Goal: Transaction & Acquisition: Purchase product/service

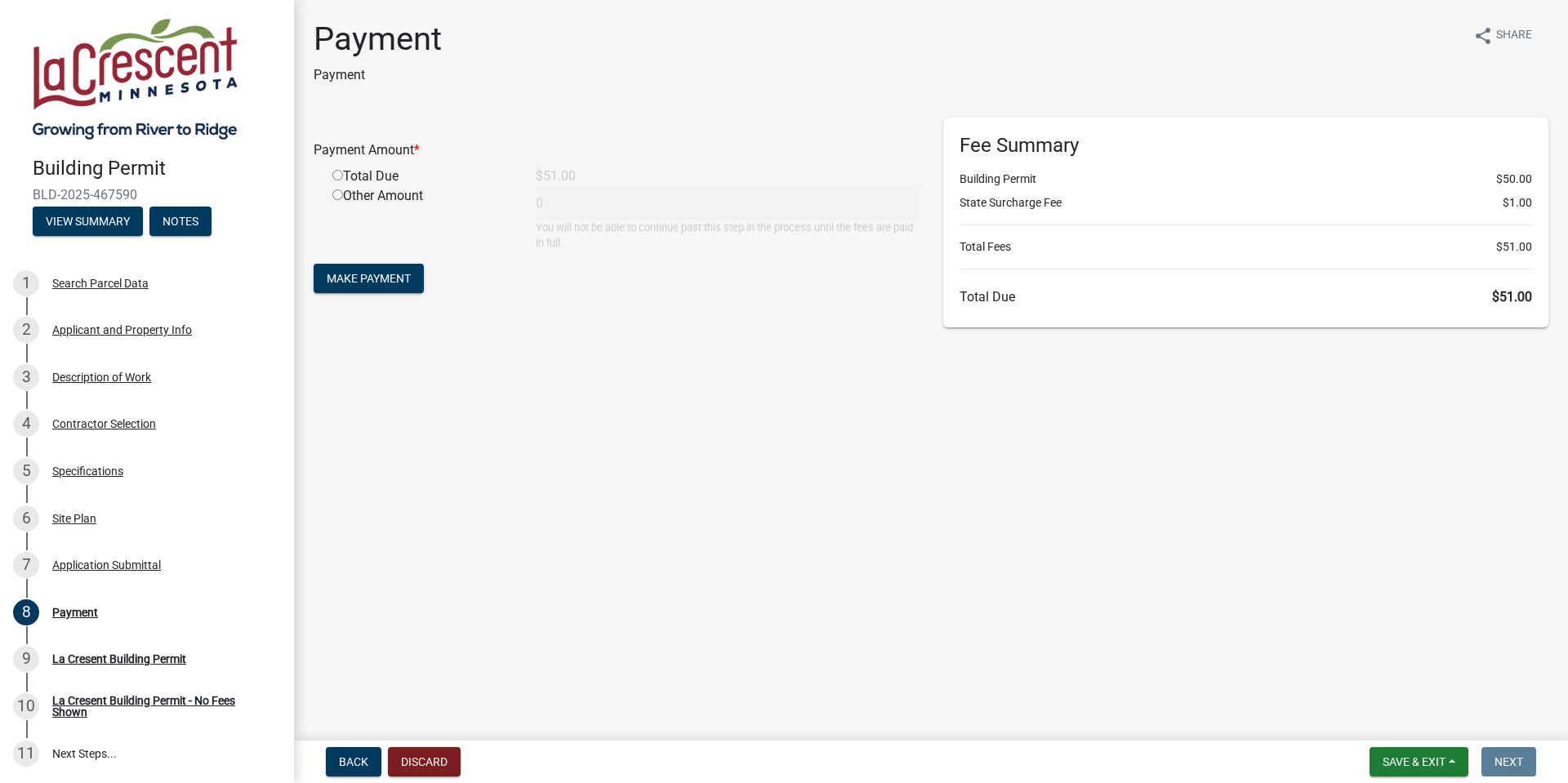
click at [350, 183] on div "Total Due" at bounding box center [422, 177] width 203 height 19
click at [338, 180] on input "radio" at bounding box center [337, 175] width 11 height 11
radio input "true"
type input "51"
click at [383, 285] on span "Make Payment" at bounding box center [368, 278] width 84 height 13
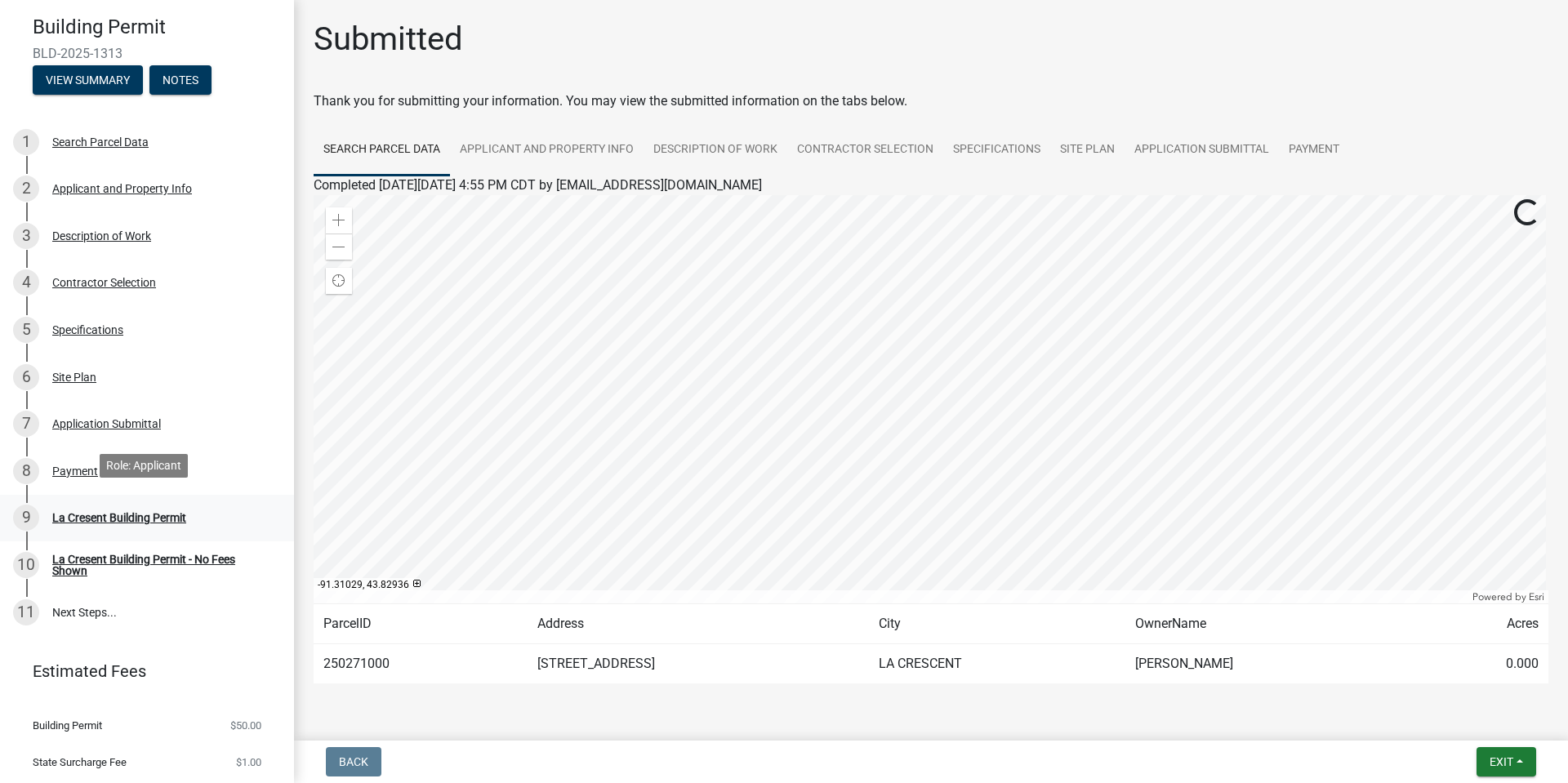
scroll to position [201, 0]
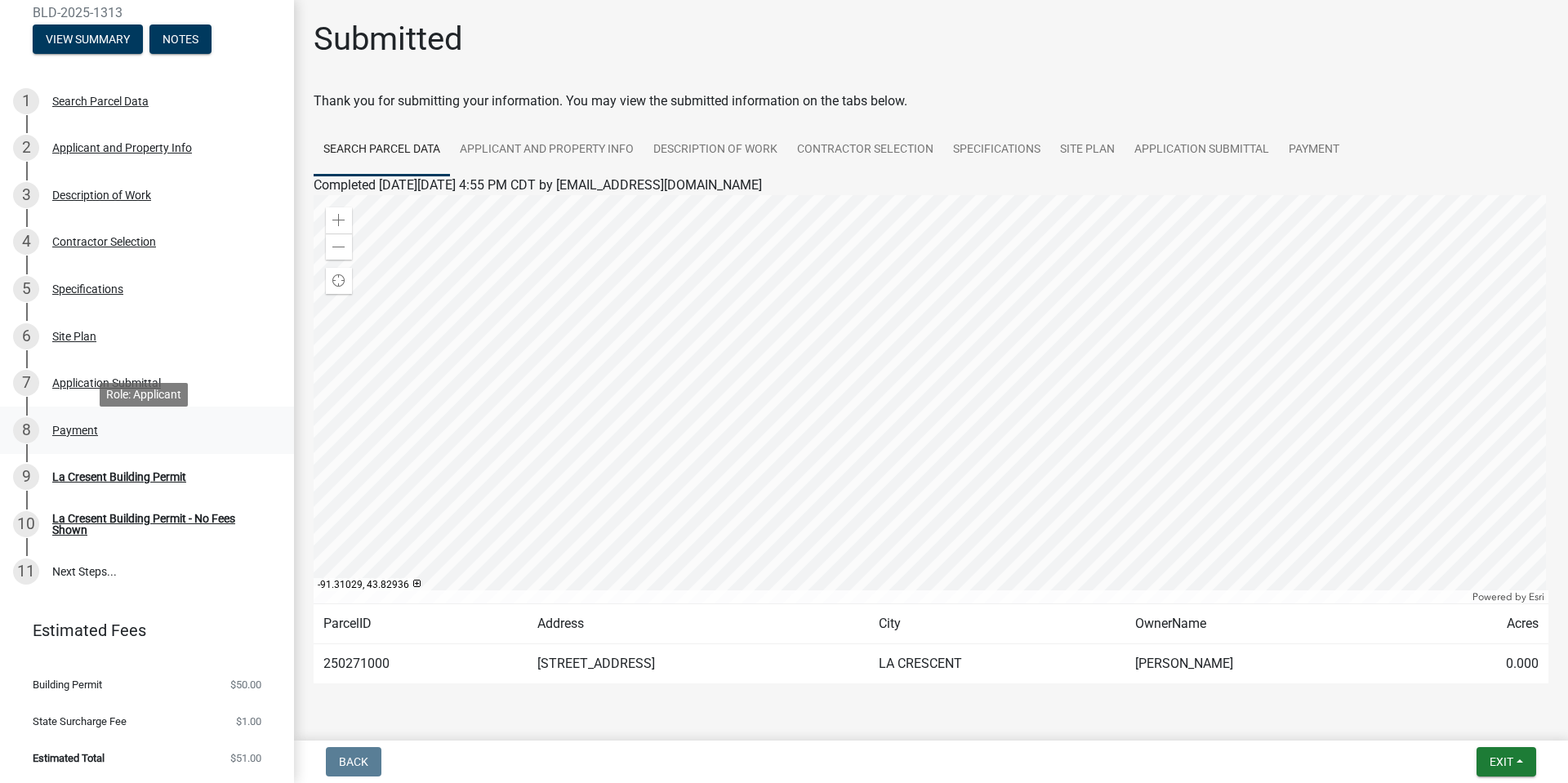
click at [71, 436] on div "Payment" at bounding box center [75, 430] width 46 height 11
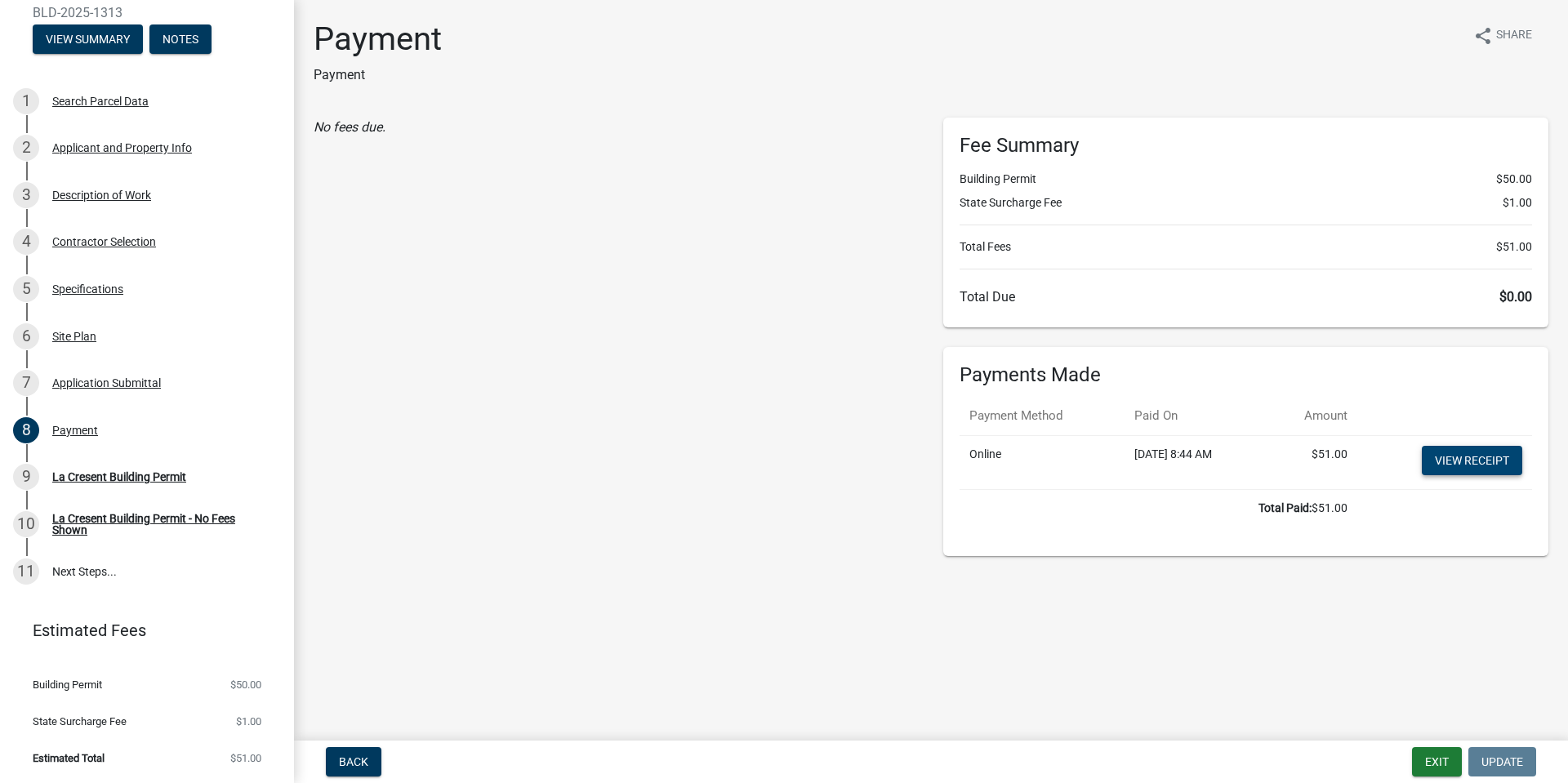
click at [1485, 475] on link "View receipt" at bounding box center [1473, 460] width 101 height 29
